Goal: Contribute content: Add original content to the website for others to see

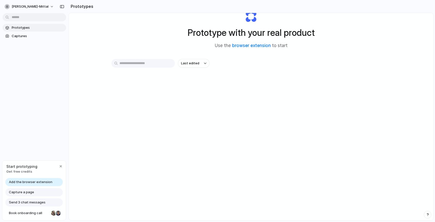
scroll to position [27, 0]
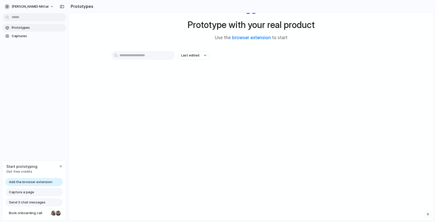
click at [24, 193] on span "Capture a page" at bounding box center [21, 192] width 25 height 5
click at [24, 192] on span "Capture a page" at bounding box center [21, 192] width 25 height 5
click at [61, 165] on div "button" at bounding box center [61, 166] width 4 height 4
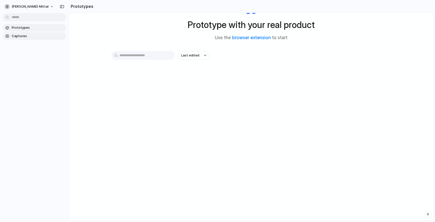
click at [22, 38] on span "Captures" at bounding box center [38, 36] width 52 height 5
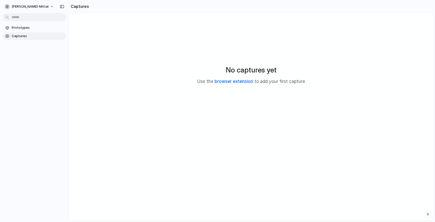
click at [235, 82] on link "browser extension" at bounding box center [234, 81] width 39 height 5
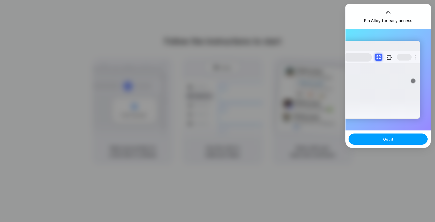
click at [382, 138] on button "Got it" at bounding box center [388, 139] width 79 height 11
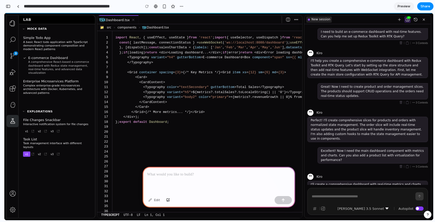
click at [199, 176] on p at bounding box center [219, 174] width 144 height 6
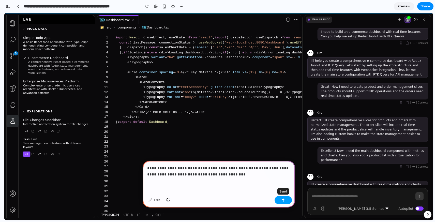
click at [288, 199] on button "button" at bounding box center [283, 200] width 17 height 8
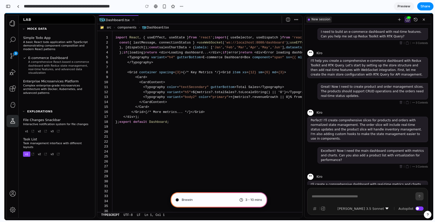
type input "**********"
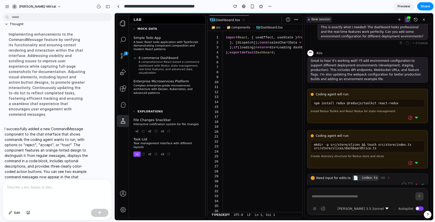
scroll to position [309, 0]
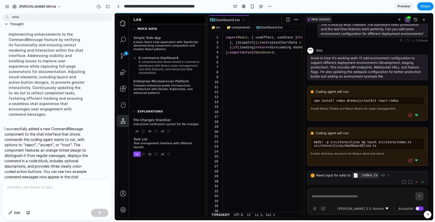
click at [415, 114] on icon at bounding box center [416, 115] width 3 height 2
click at [409, 113] on icon at bounding box center [411, 115] width 4 height 4
click at [345, 99] on code "npm install redux @reduxjs/toolkit react-redux" at bounding box center [356, 101] width 84 height 4
drag, startPoint x: 345, startPoint y: 97, endPoint x: 357, endPoint y: 97, distance: 11.7
click at [357, 99] on code "npm install redux @reduxjs/toolkit react-redux" at bounding box center [356, 101] width 84 height 4
